Goal: Find specific page/section: Find specific page/section

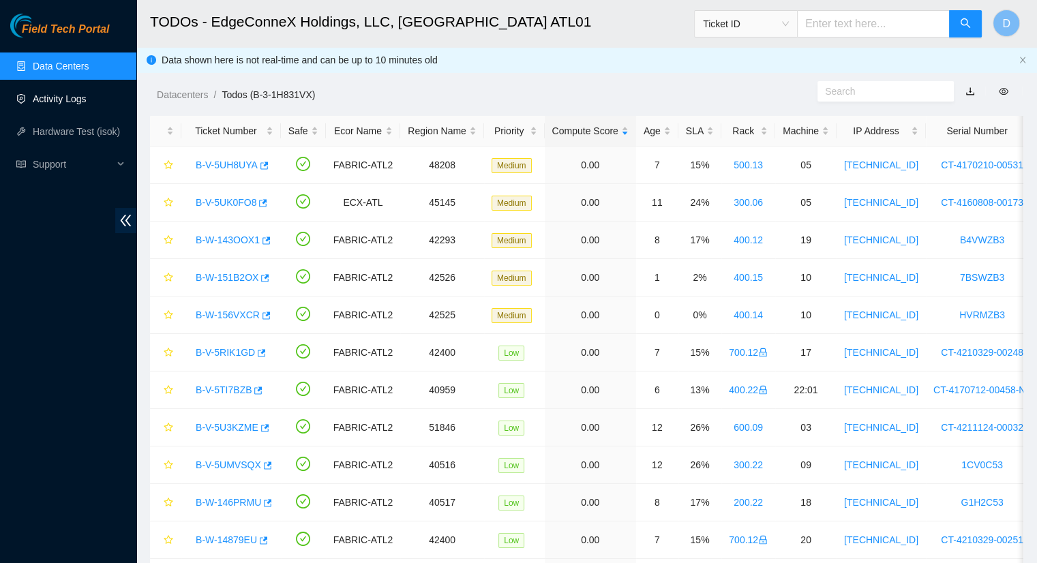
click at [77, 98] on link "Activity Logs" at bounding box center [60, 98] width 54 height 11
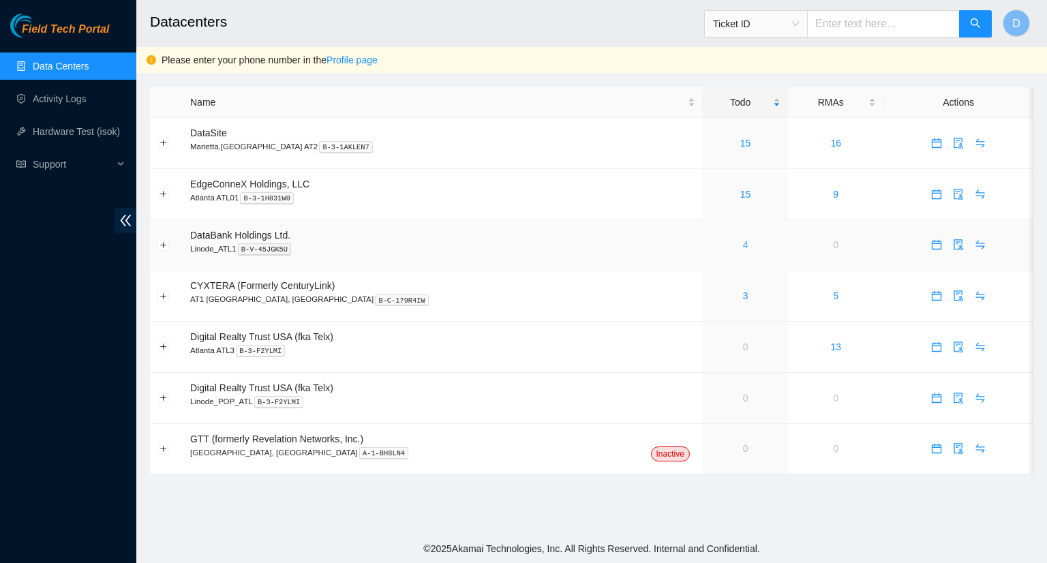
click at [743, 244] on link "4" at bounding box center [745, 244] width 5 height 11
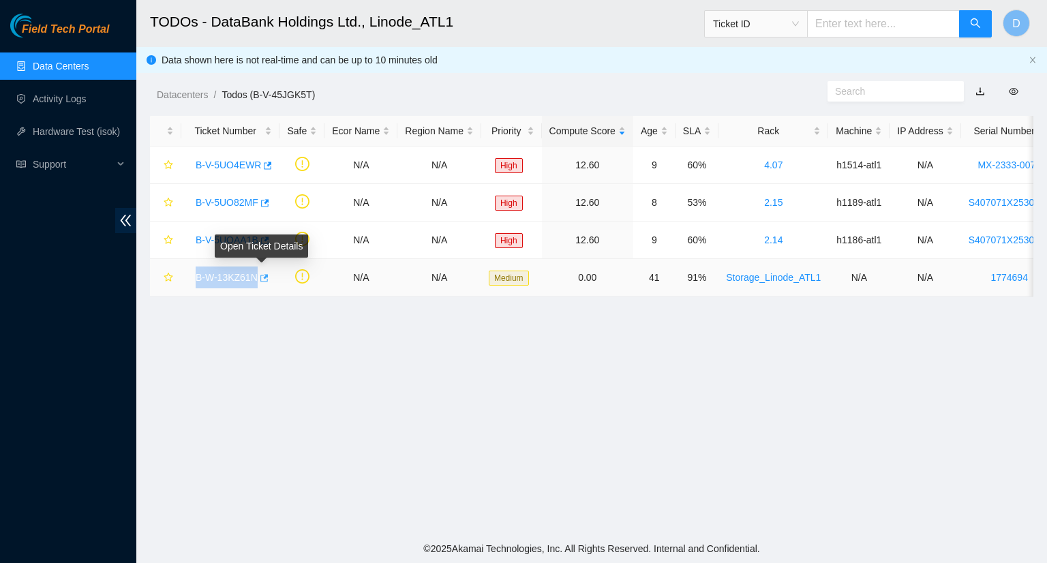
drag, startPoint x: 194, startPoint y: 279, endPoint x: 256, endPoint y: 280, distance: 62.1
click at [256, 280] on div "B-W-13KZ61N" at bounding box center [230, 278] width 83 height 22
copy link "B-W-13KZ61N"
